Goal: Obtain resource: Download file/media

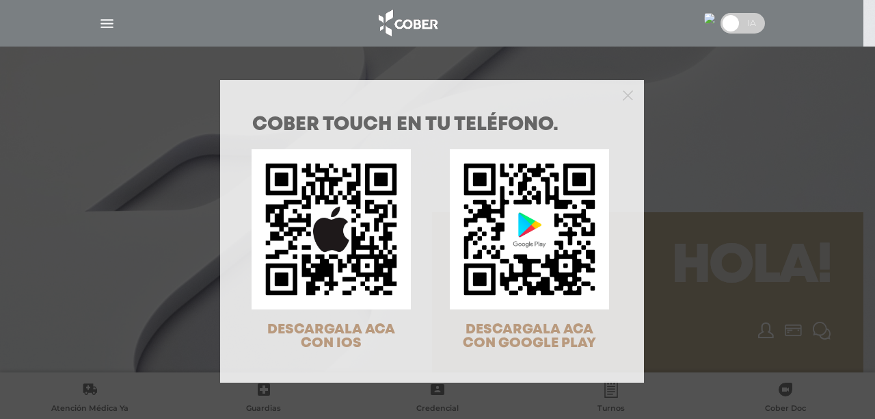
click at [105, 22] on div "COBER TOUCH en tu teléfono. DESCARGALA ACA CON IOS DESCARGALA ACA CON GOOGLE PL…" at bounding box center [437, 209] width 875 height 419
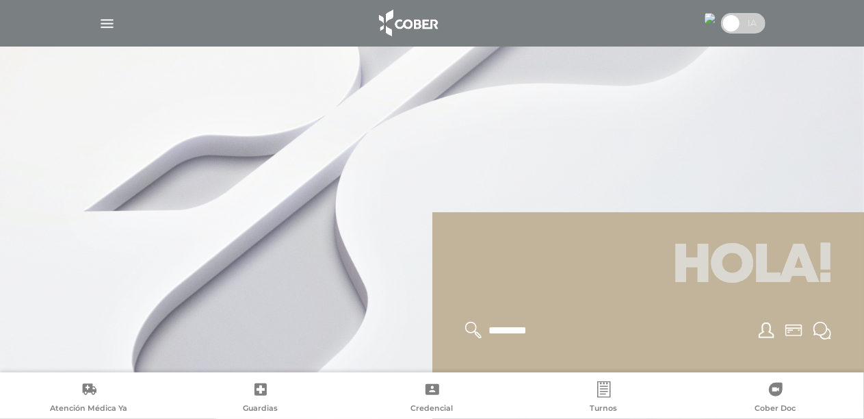
click at [105, 22] on img "button" at bounding box center [106, 23] width 17 height 17
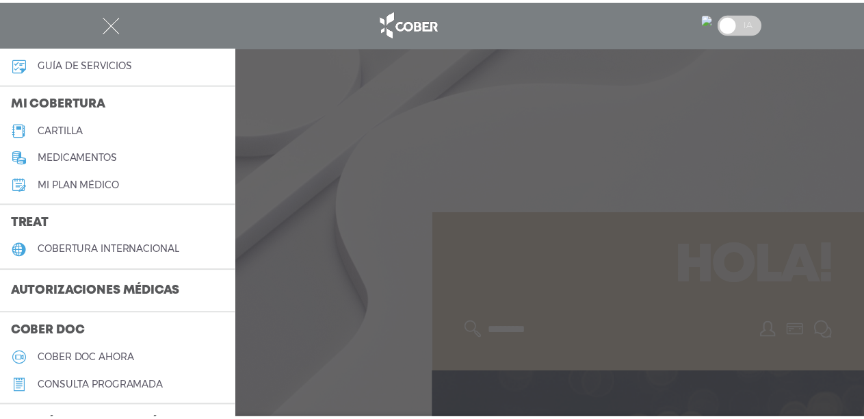
scroll to position [137, 0]
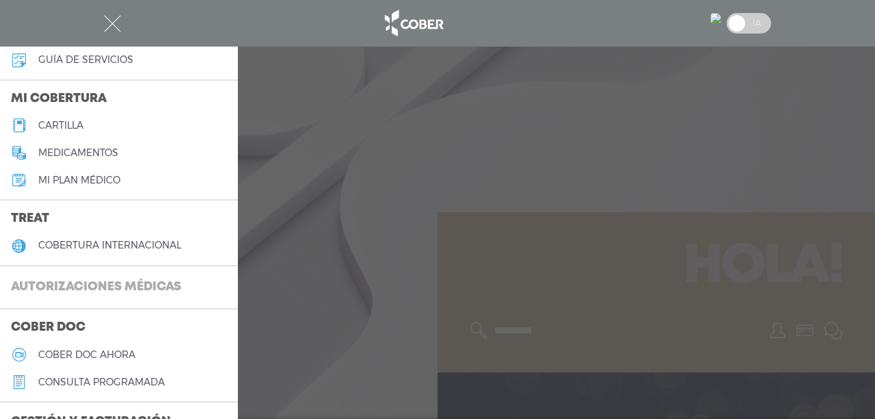
click at [155, 280] on h3 "Autorizaciones médicas" at bounding box center [96, 287] width 192 height 26
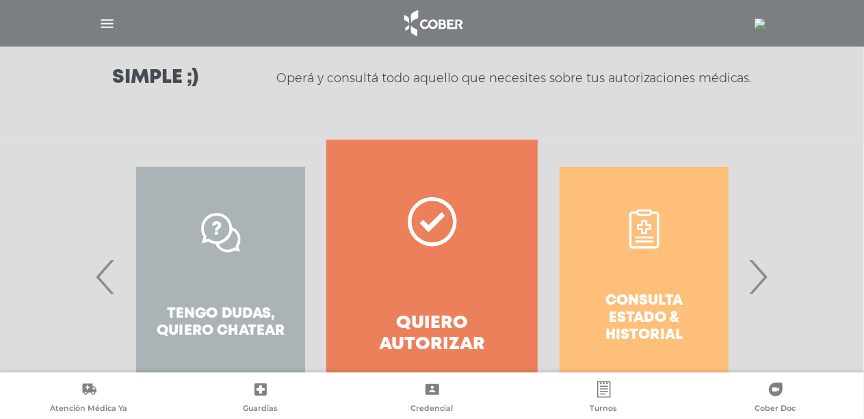
scroll to position [205, 0]
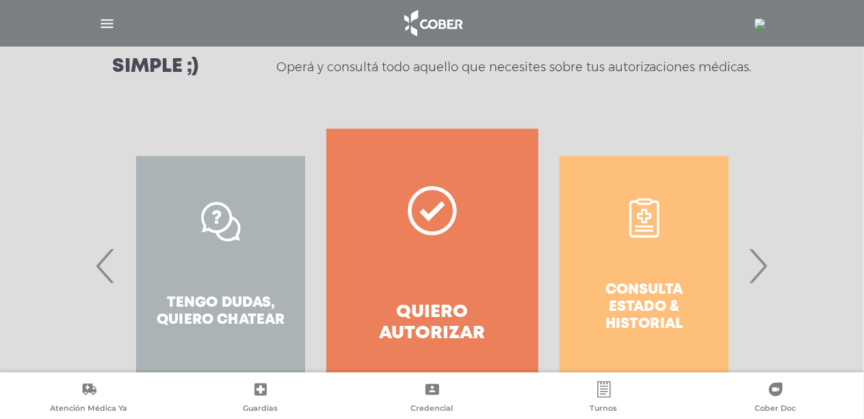
click at [758, 256] on span "›" at bounding box center [758, 265] width 27 height 74
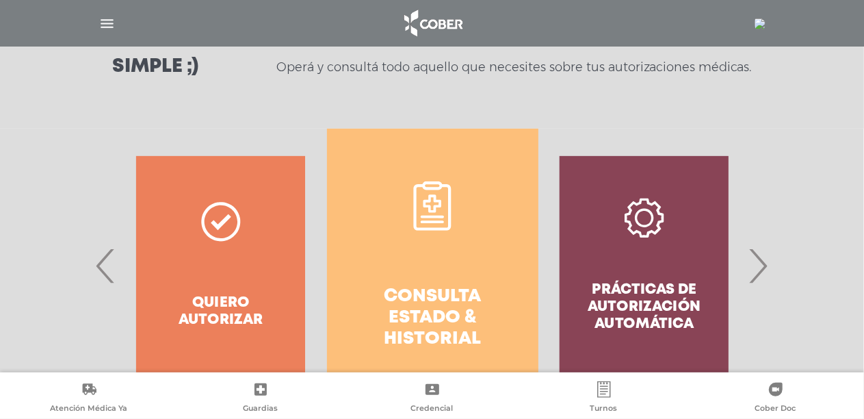
click at [424, 205] on icon at bounding box center [432, 203] width 18 height 18
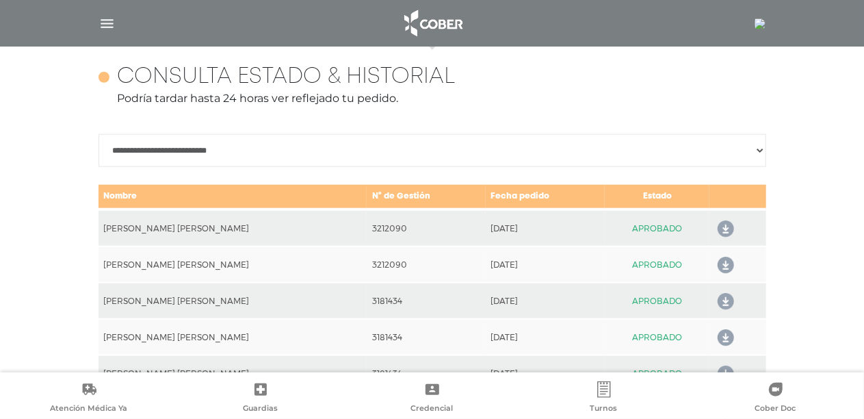
scroll to position [607, 0]
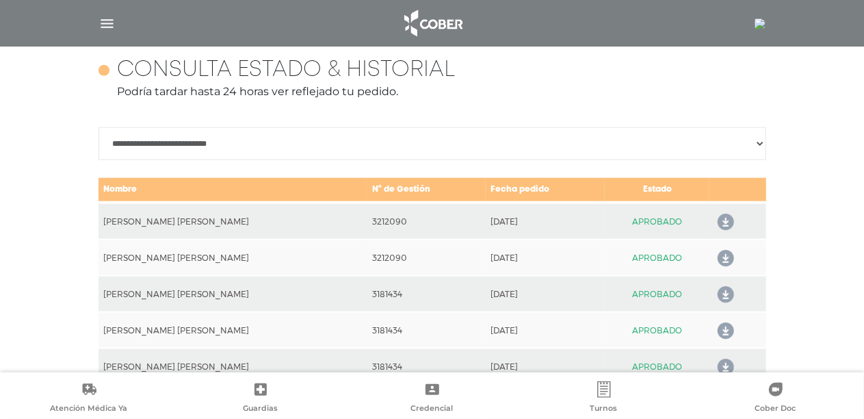
click at [721, 261] on icon at bounding box center [723, 259] width 22 height 22
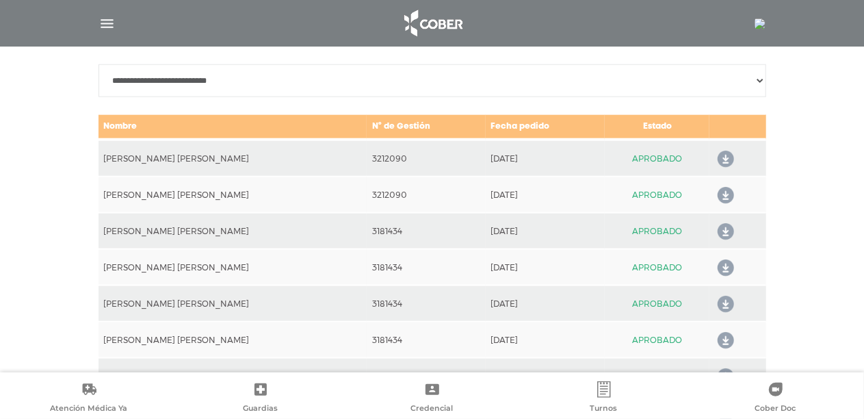
scroll to position [744, 0]
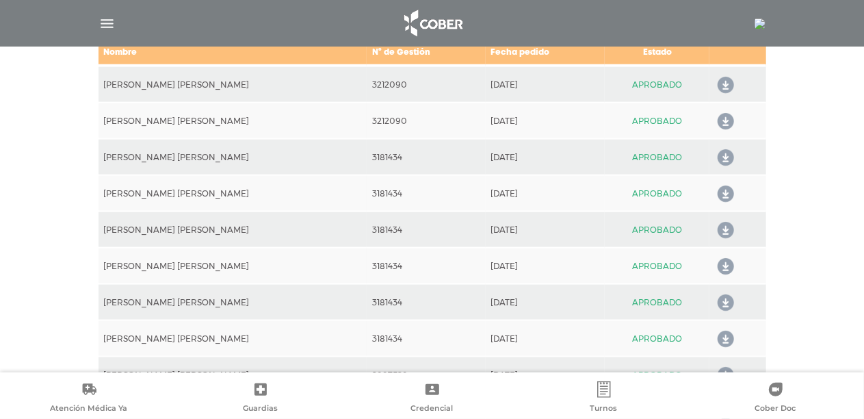
click at [717, 83] on icon at bounding box center [723, 86] width 22 height 22
